Goal: Task Accomplishment & Management: Manage account settings

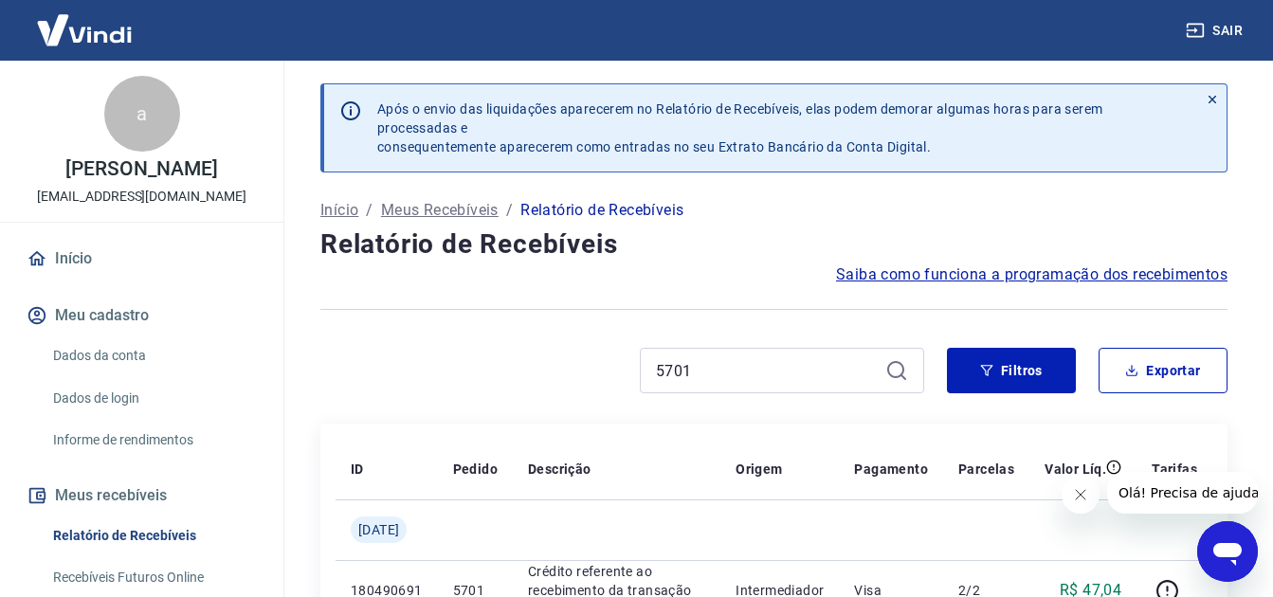
click at [737, 359] on input "5701" at bounding box center [767, 370] width 222 height 28
click at [738, 359] on input "5701" at bounding box center [767, 370] width 222 height 28
type input "6147"
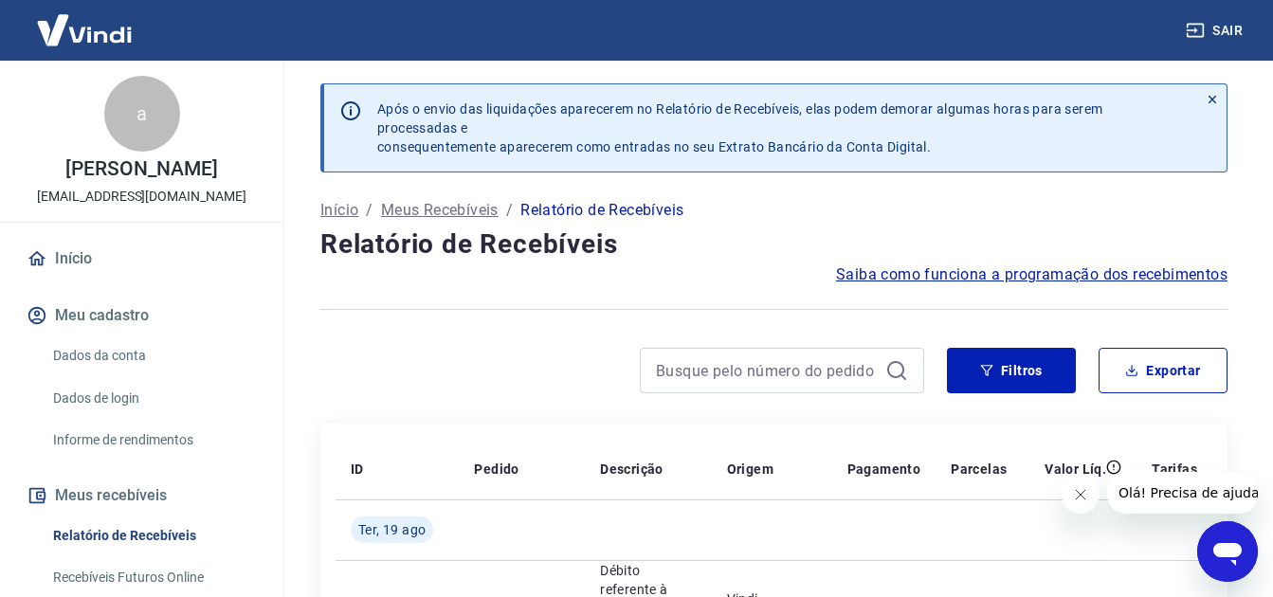
click at [77, 257] on link "Início" at bounding box center [142, 259] width 238 height 42
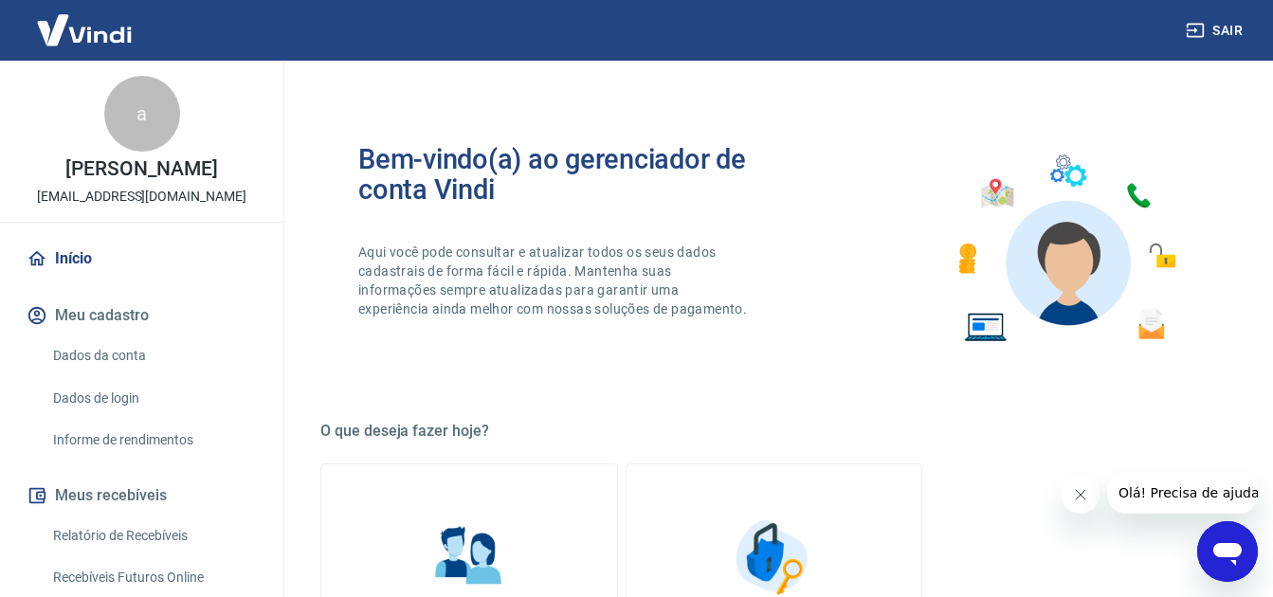
click at [87, 27] on img at bounding box center [84, 30] width 123 height 58
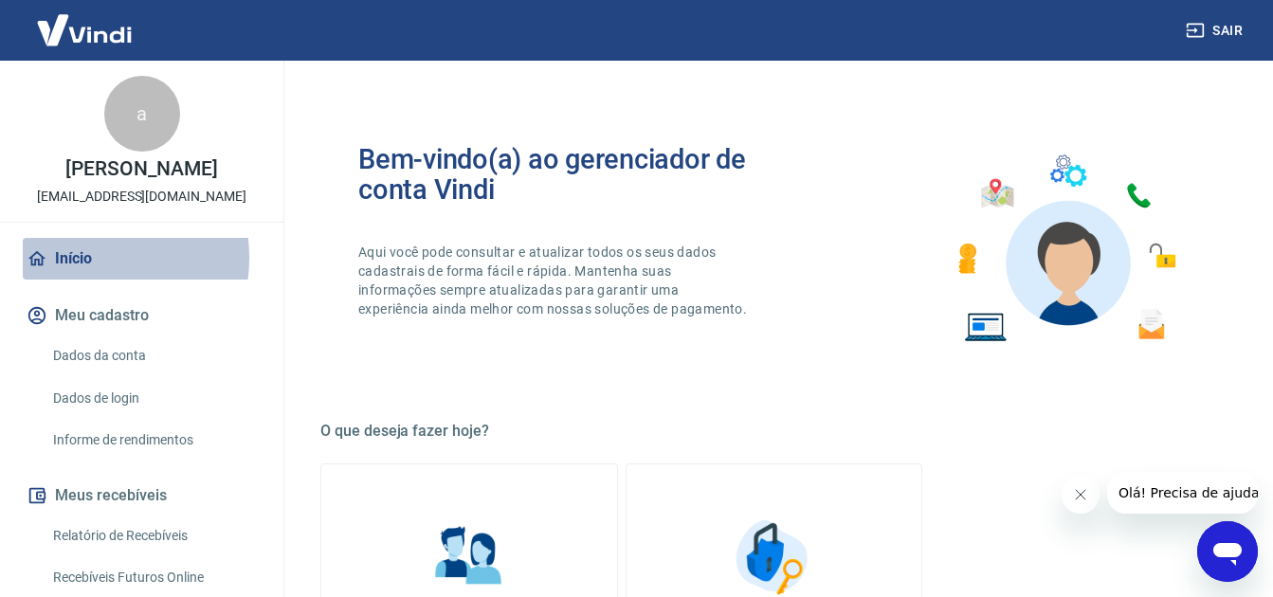
click at [79, 257] on link "Início" at bounding box center [142, 259] width 238 height 42
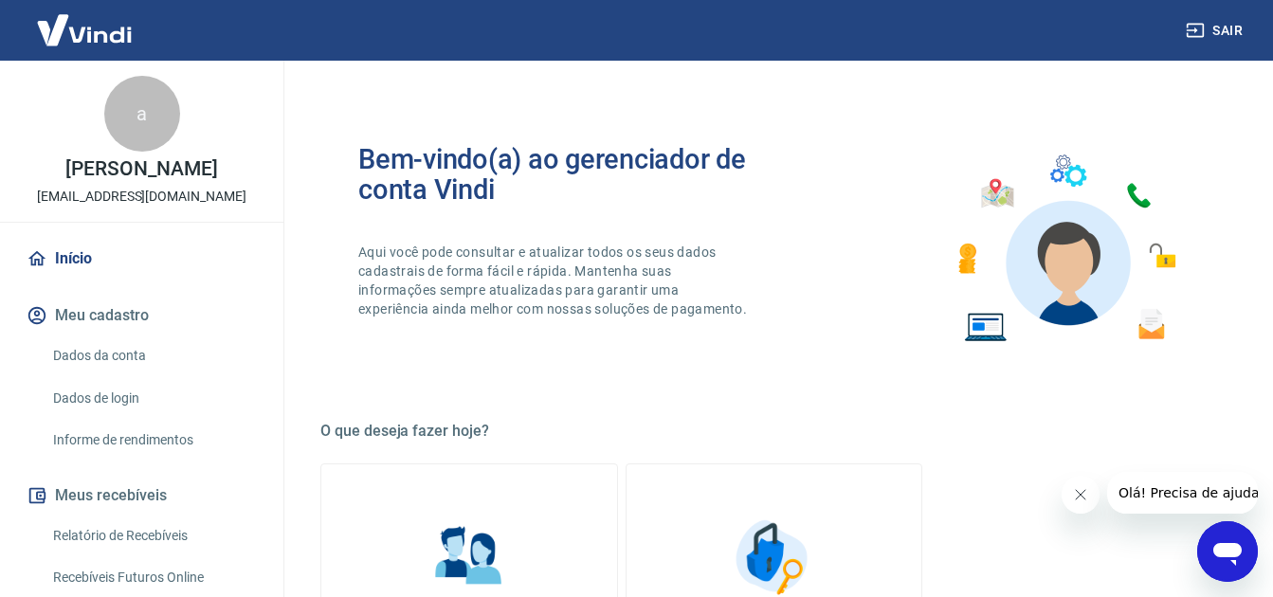
click at [66, 33] on img at bounding box center [84, 30] width 123 height 58
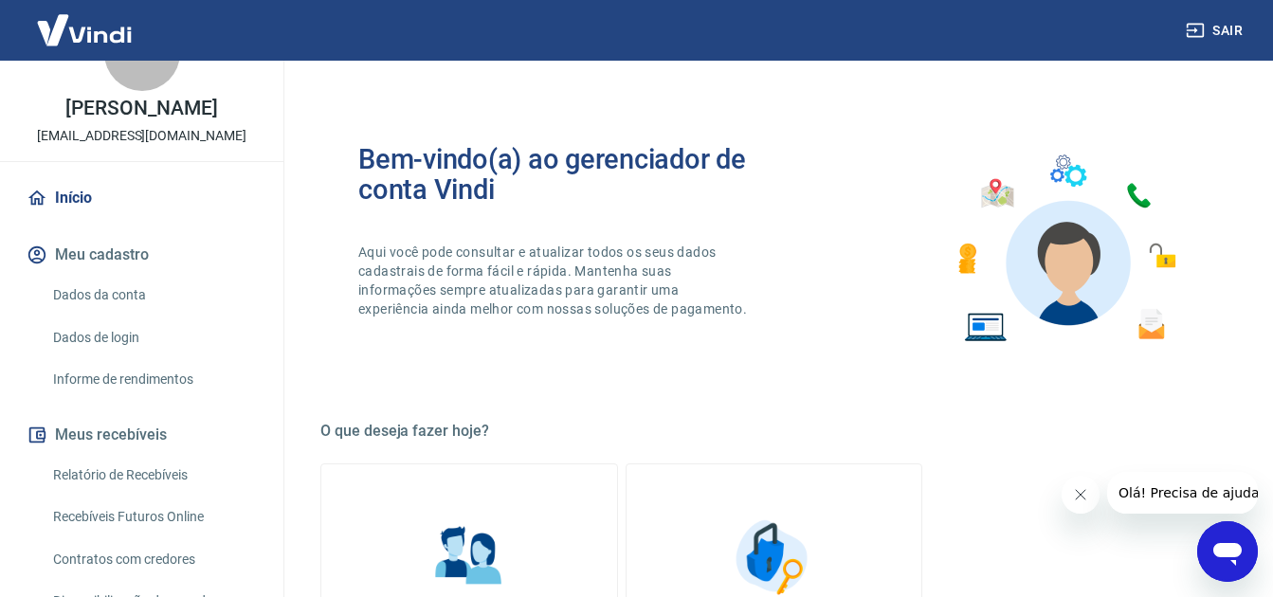
scroll to position [95, 0]
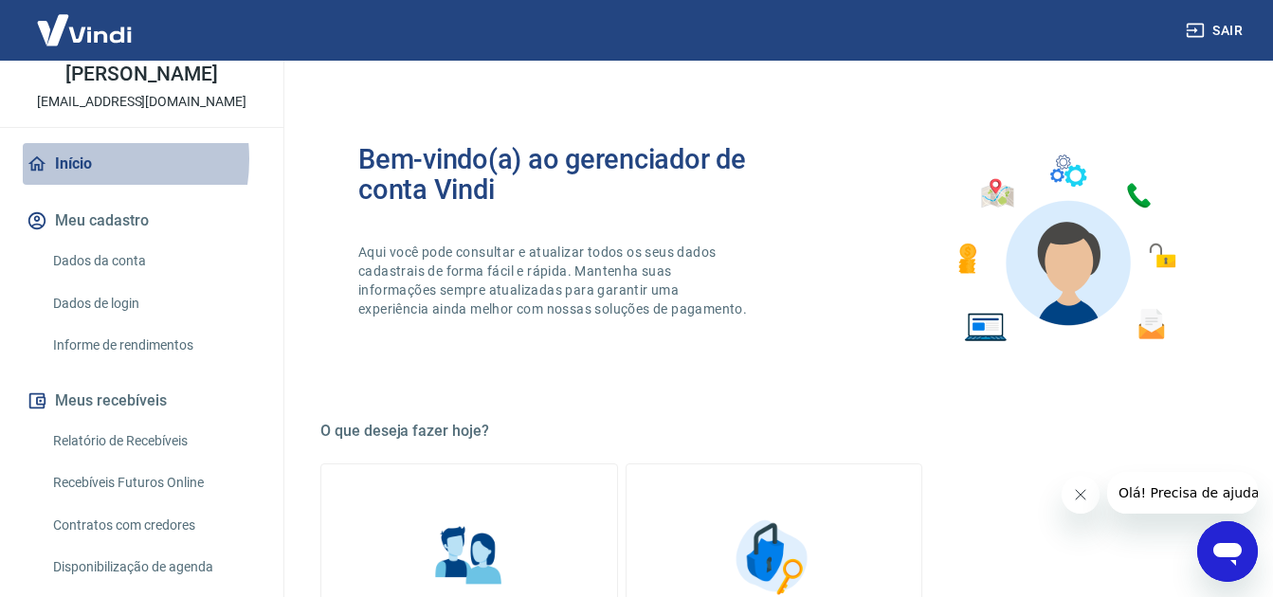
click at [71, 159] on link "Início" at bounding box center [142, 164] width 238 height 42
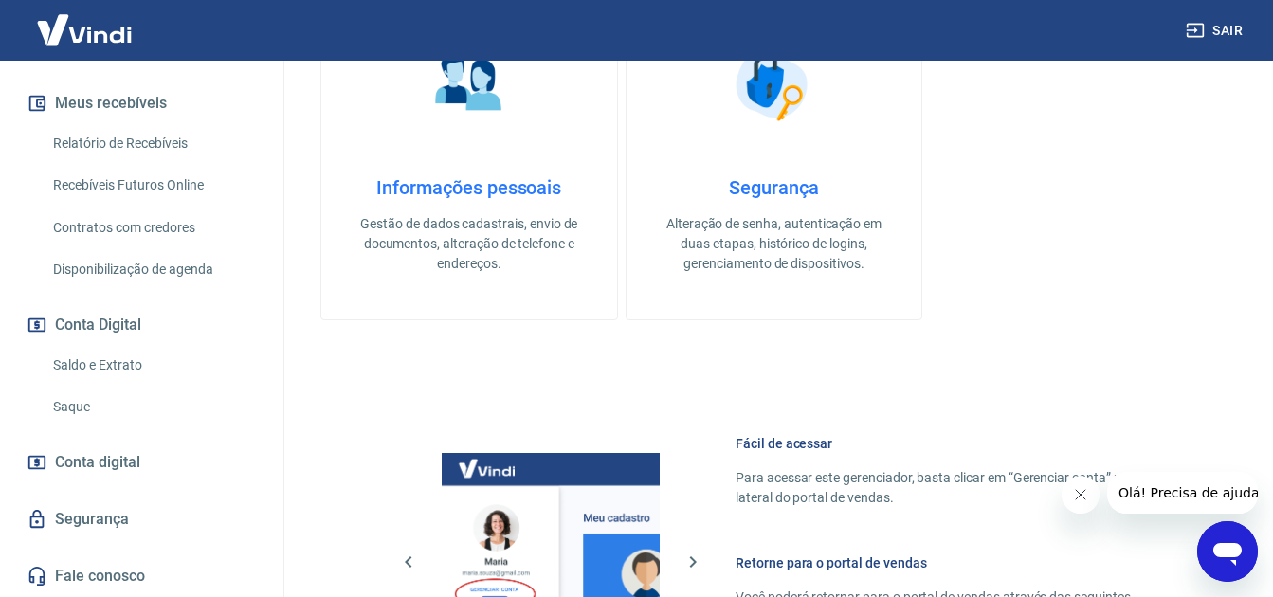
scroll to position [0, 0]
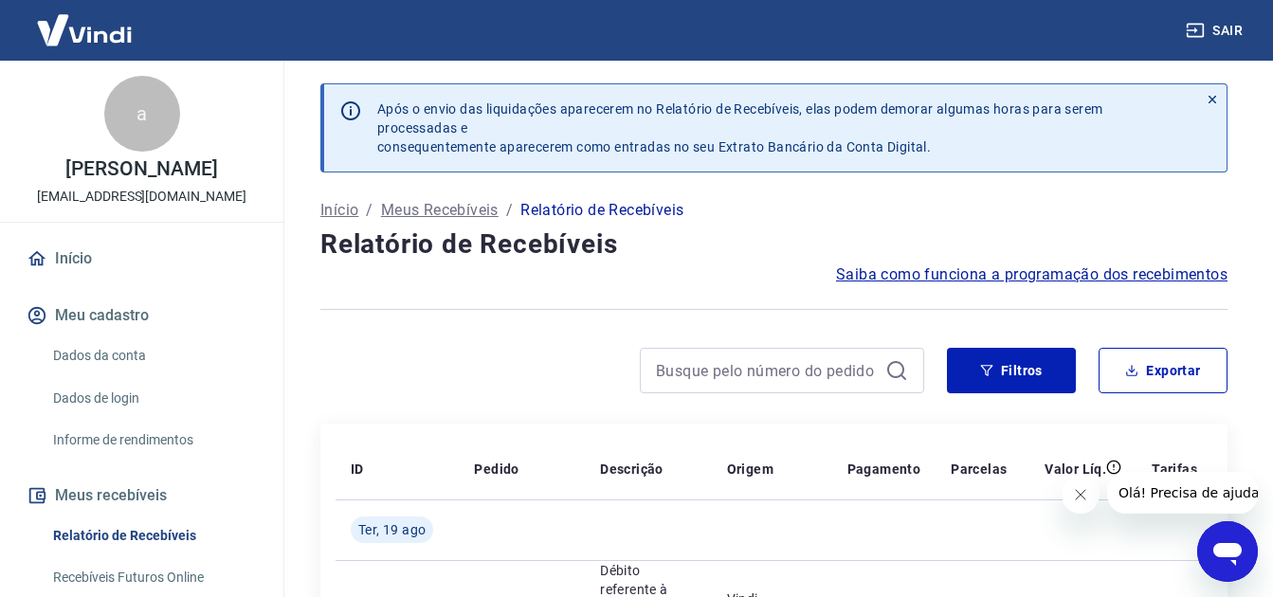
click at [78, 263] on link "Início" at bounding box center [142, 259] width 238 height 42
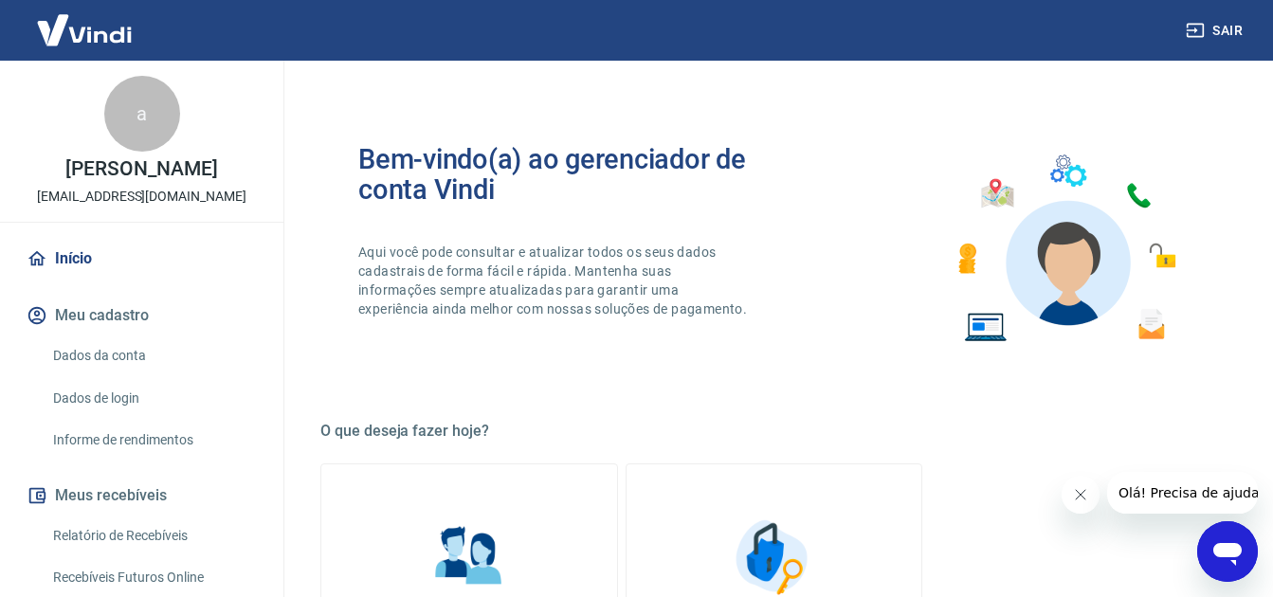
click at [132, 125] on div "a" at bounding box center [142, 114] width 76 height 76
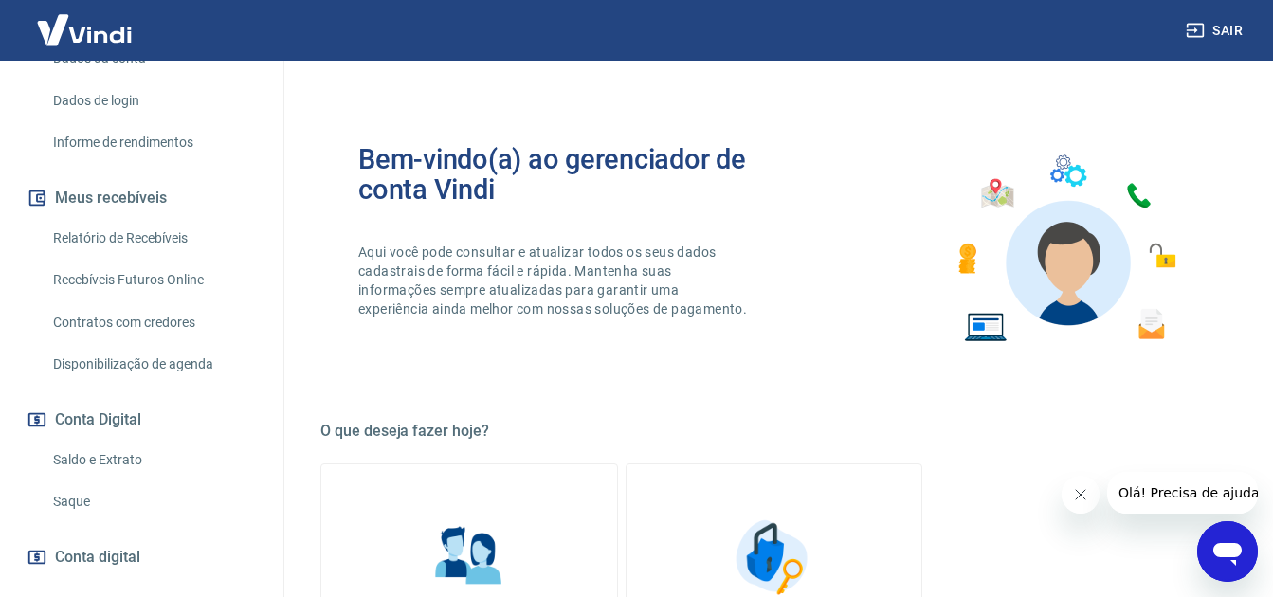
scroll to position [203, 0]
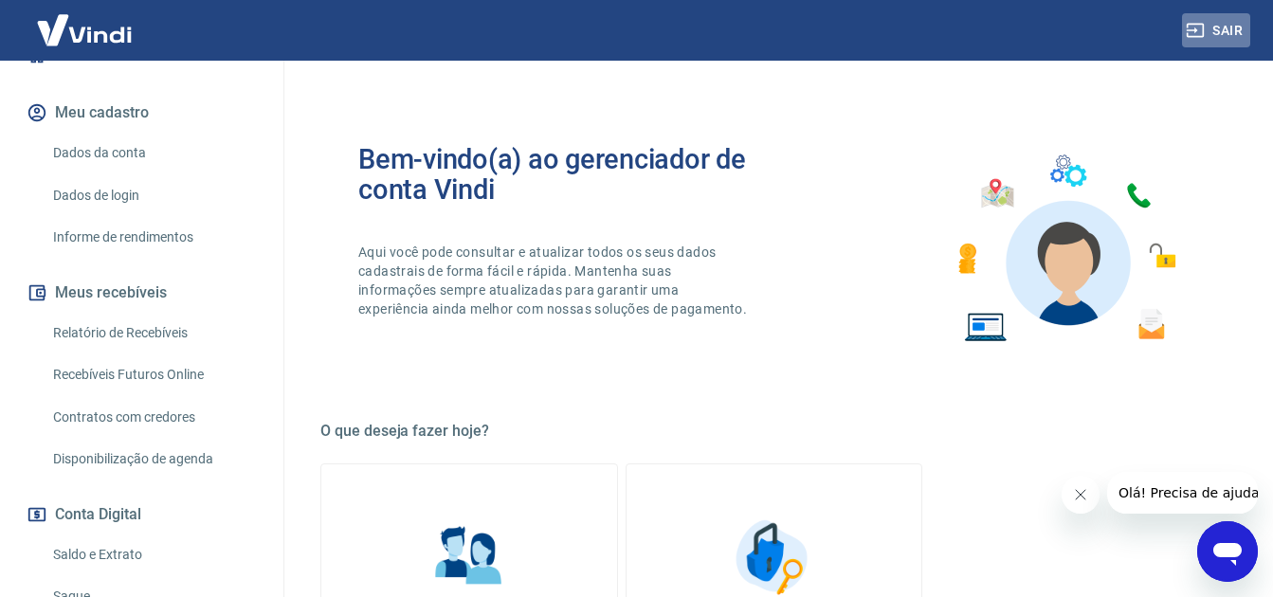
click at [1205, 22] on button "Sair" at bounding box center [1216, 30] width 68 height 35
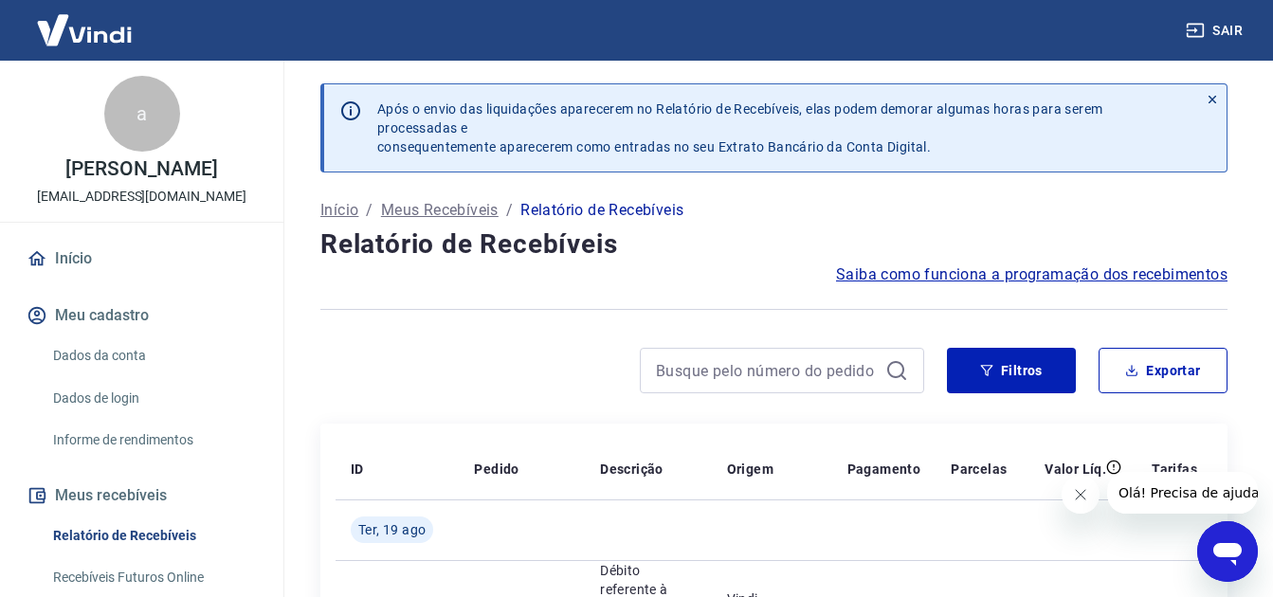
click at [332, 212] on p "Início" at bounding box center [339, 210] width 38 height 23
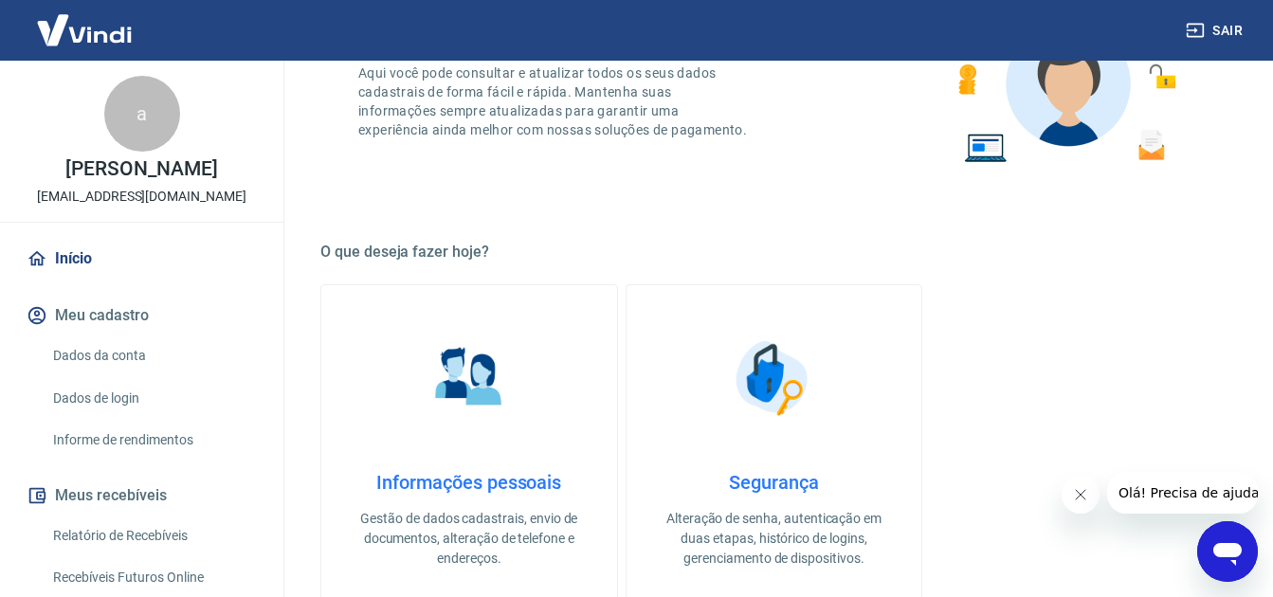
scroll to position [190, 0]
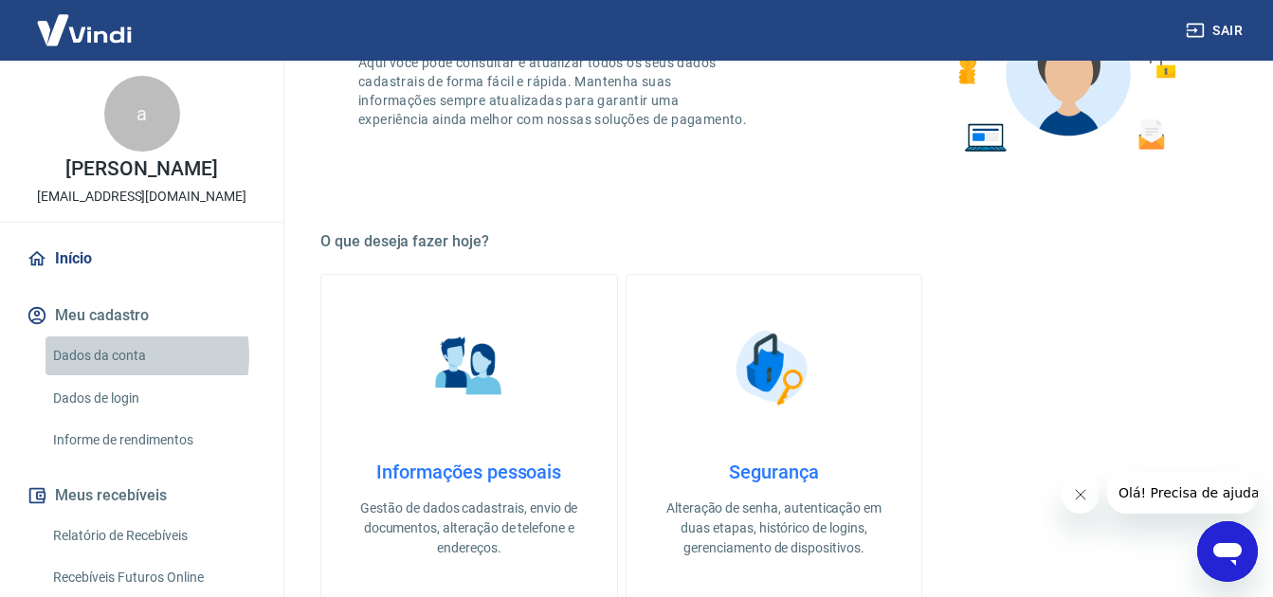
click at [116, 356] on link "Dados da conta" at bounding box center [153, 356] width 215 height 39
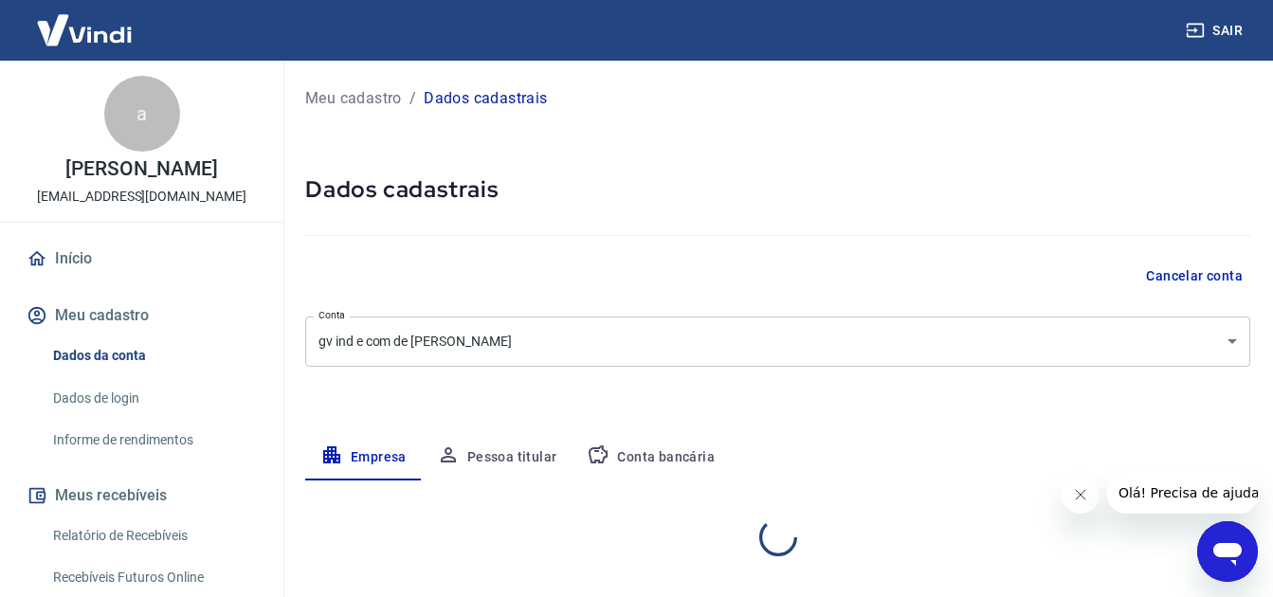
select select "SP"
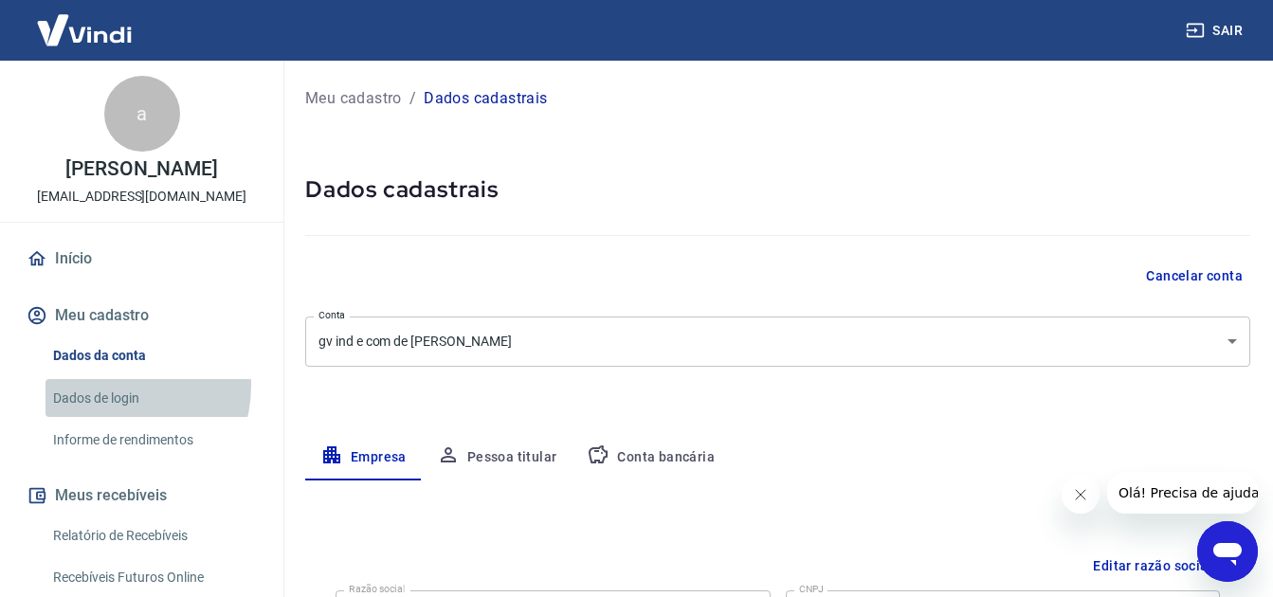
click at [121, 386] on link "Dados de login" at bounding box center [153, 398] width 215 height 39
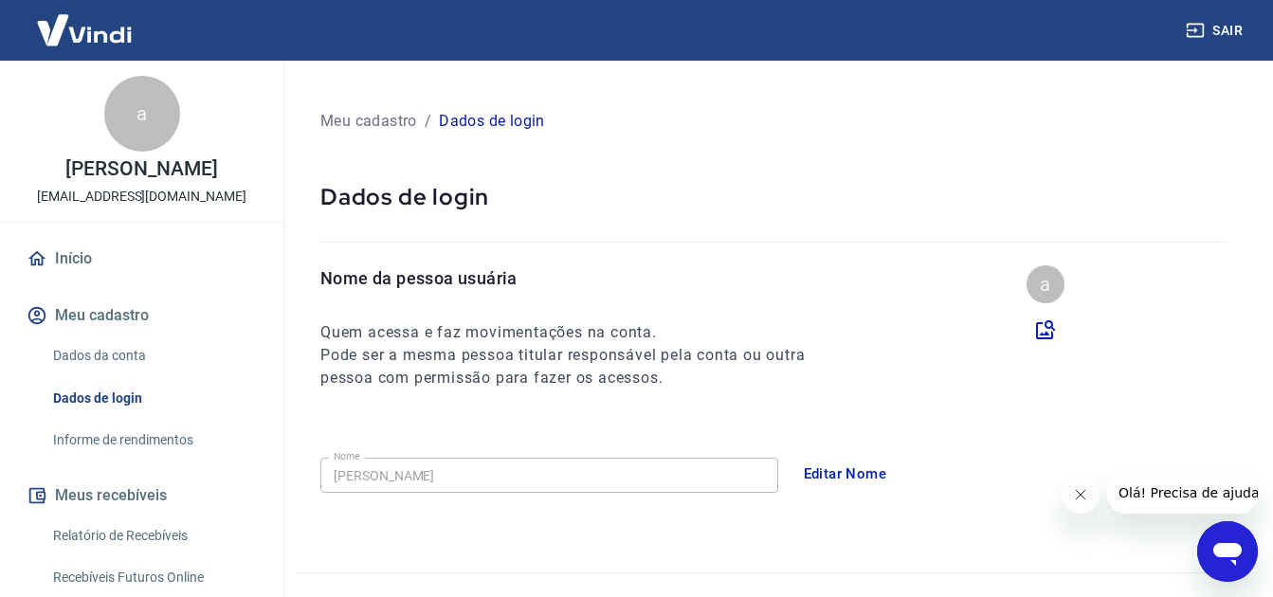
click at [122, 107] on div "a" at bounding box center [142, 114] width 76 height 76
click at [100, 21] on img at bounding box center [84, 30] width 123 height 58
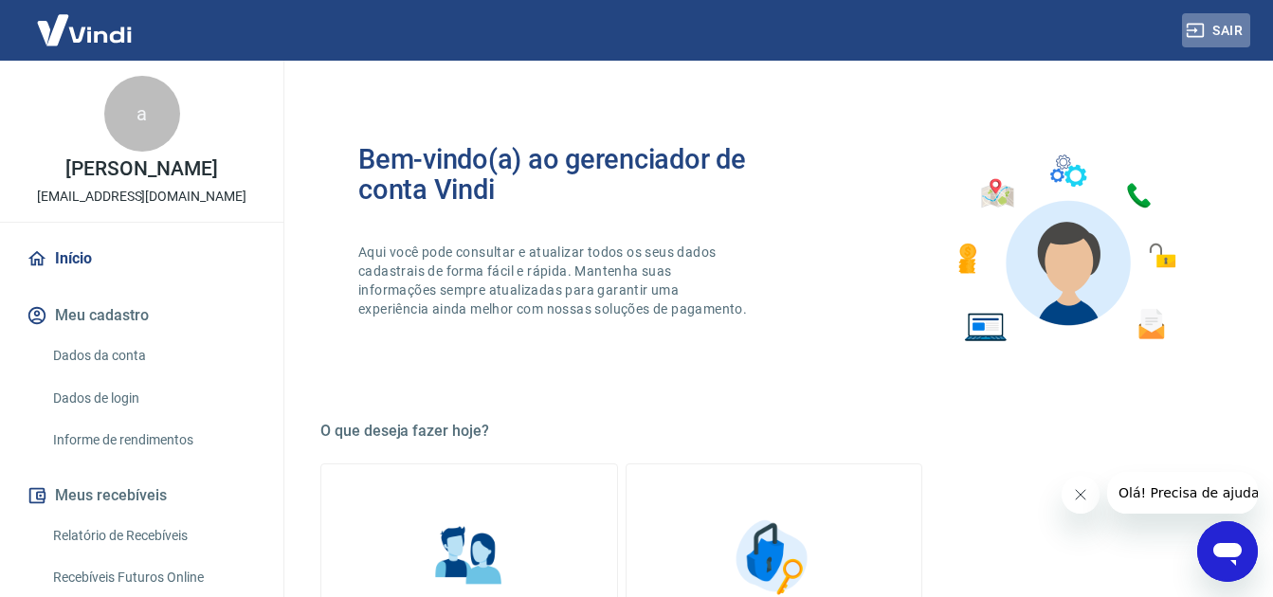
click at [1202, 25] on icon "button" at bounding box center [1195, 31] width 17 height 14
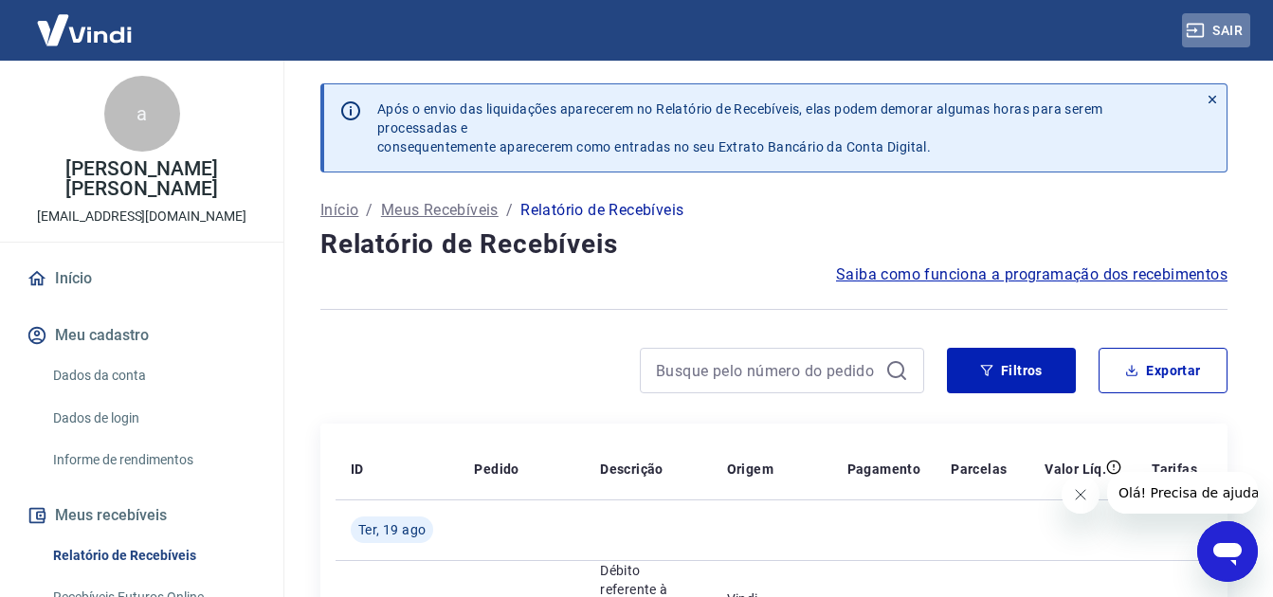
click at [1217, 23] on button "Sair" at bounding box center [1216, 30] width 68 height 35
